Goal: Transaction & Acquisition: Purchase product/service

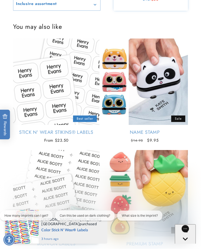
scroll to position [832, 0]
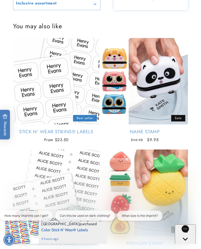
click at [54, 129] on link "Stick N' Wear Stikins® Labels" at bounding box center [56, 132] width 86 height 6
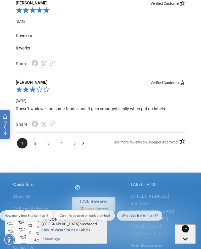
scroll to position [1267, 0]
click at [83, 141] on icon "Next Page" at bounding box center [83, 143] width 2 height 4
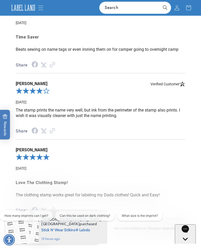
scroll to position [1112, 0]
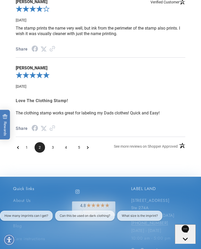
click at [87, 145] on icon "Next Page" at bounding box center [88, 147] width 2 height 4
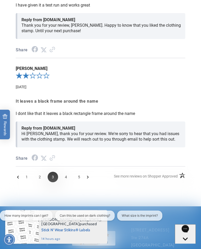
scroll to position [1339, 0]
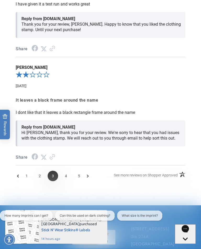
click at [88, 174] on icon "Next Page" at bounding box center [88, 176] width 2 height 4
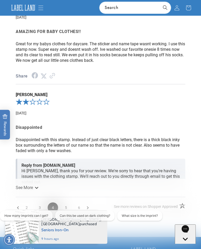
scroll to position [1304, 0]
